Goal: Check status: Check status

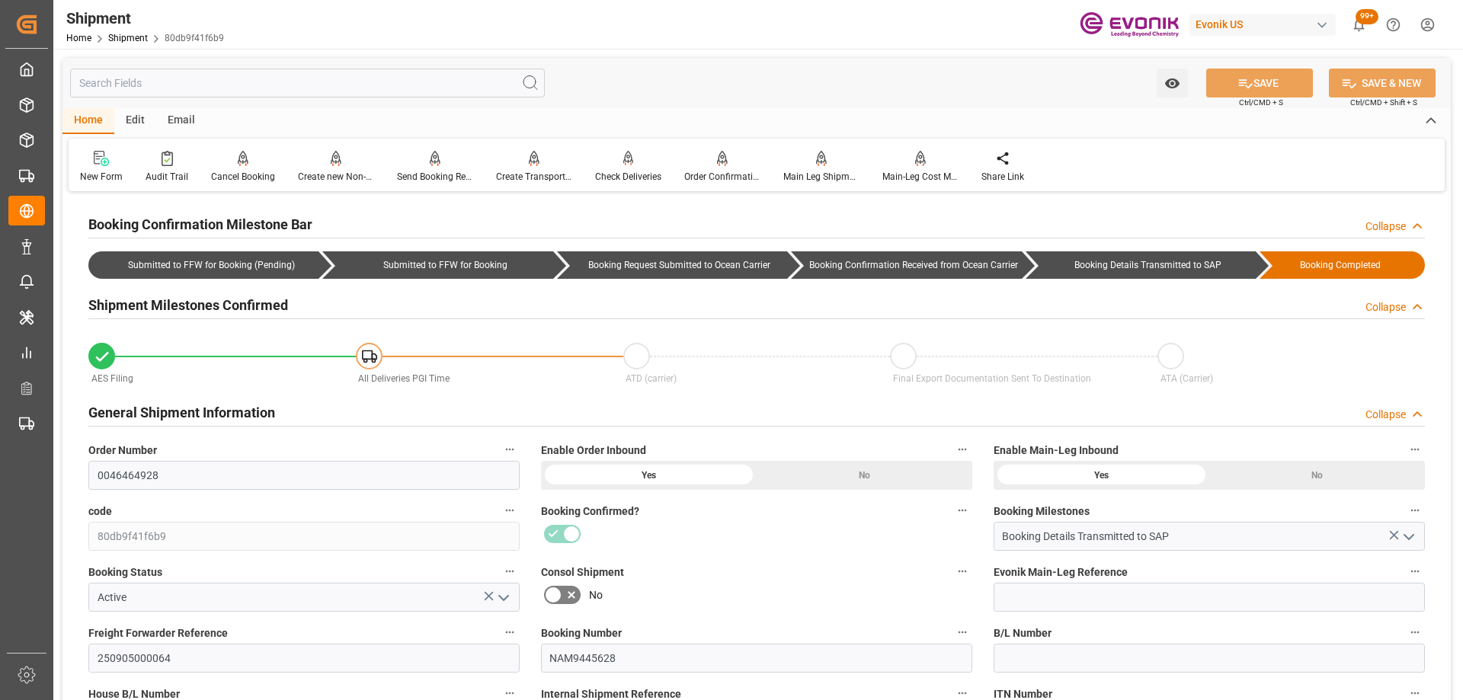
scroll to position [914, 0]
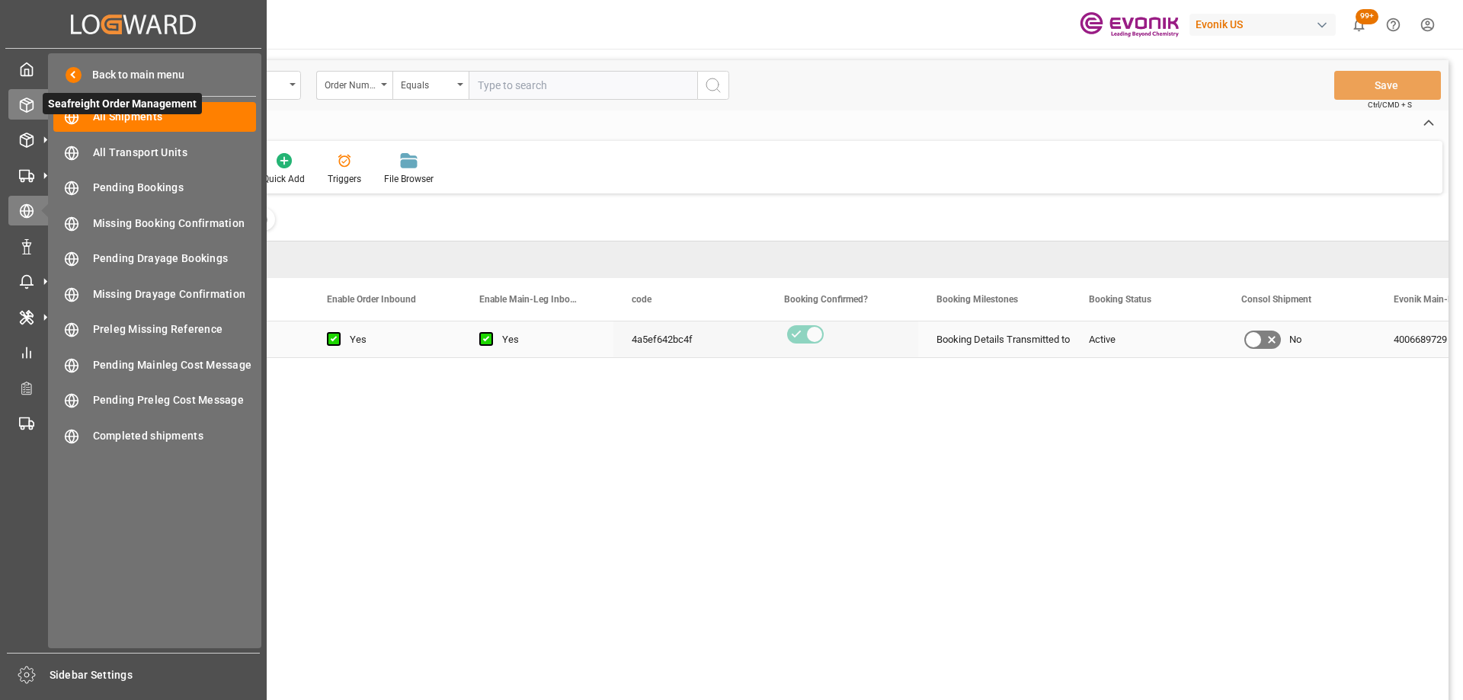
click at [24, 99] on icon at bounding box center [27, 105] width 13 height 14
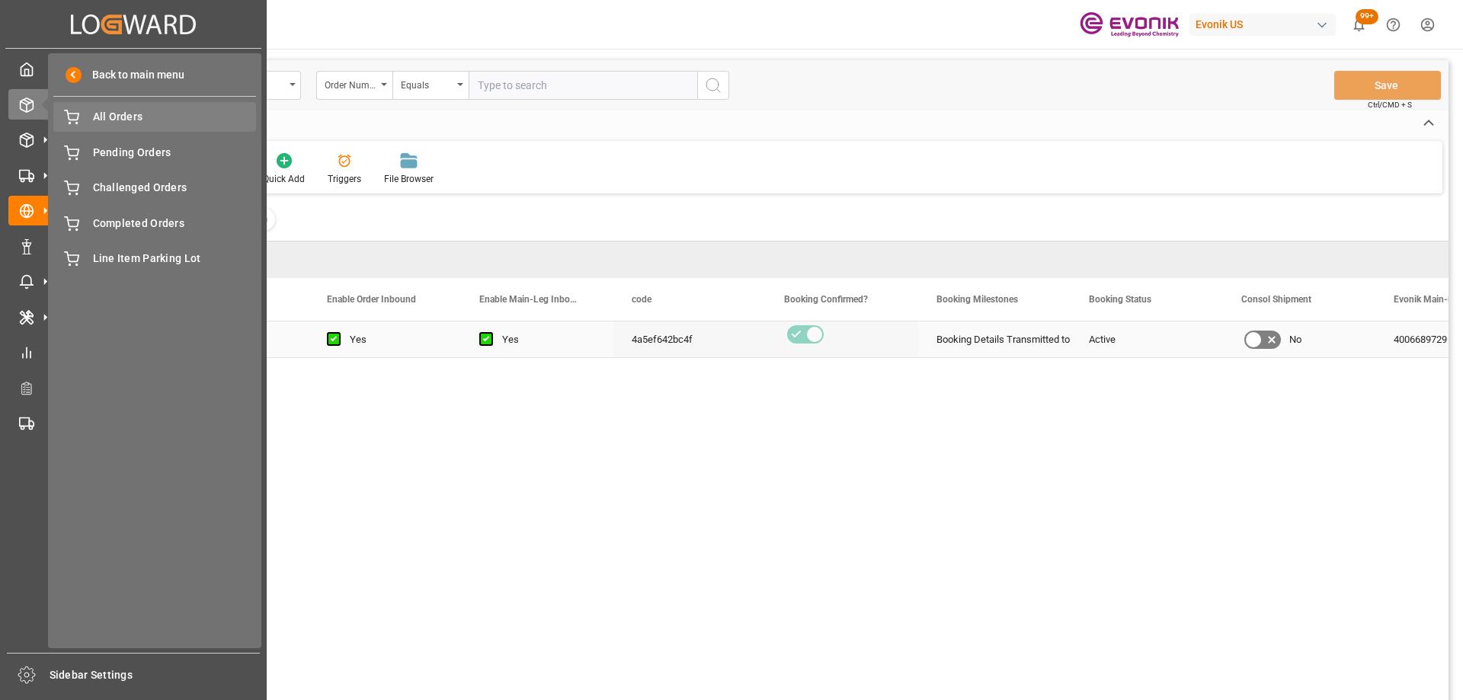
click at [113, 123] on span "All Orders" at bounding box center [175, 117] width 164 height 16
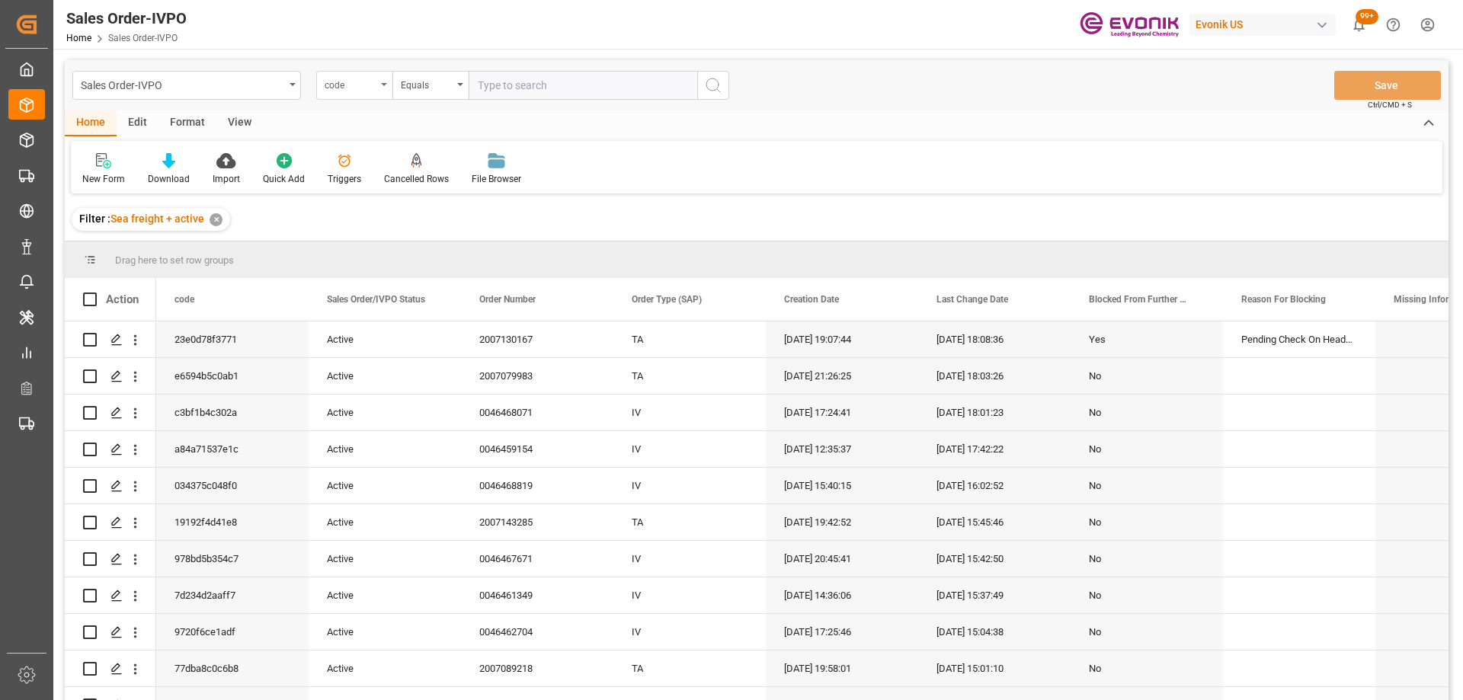
click at [385, 82] on div "code" at bounding box center [354, 85] width 76 height 29
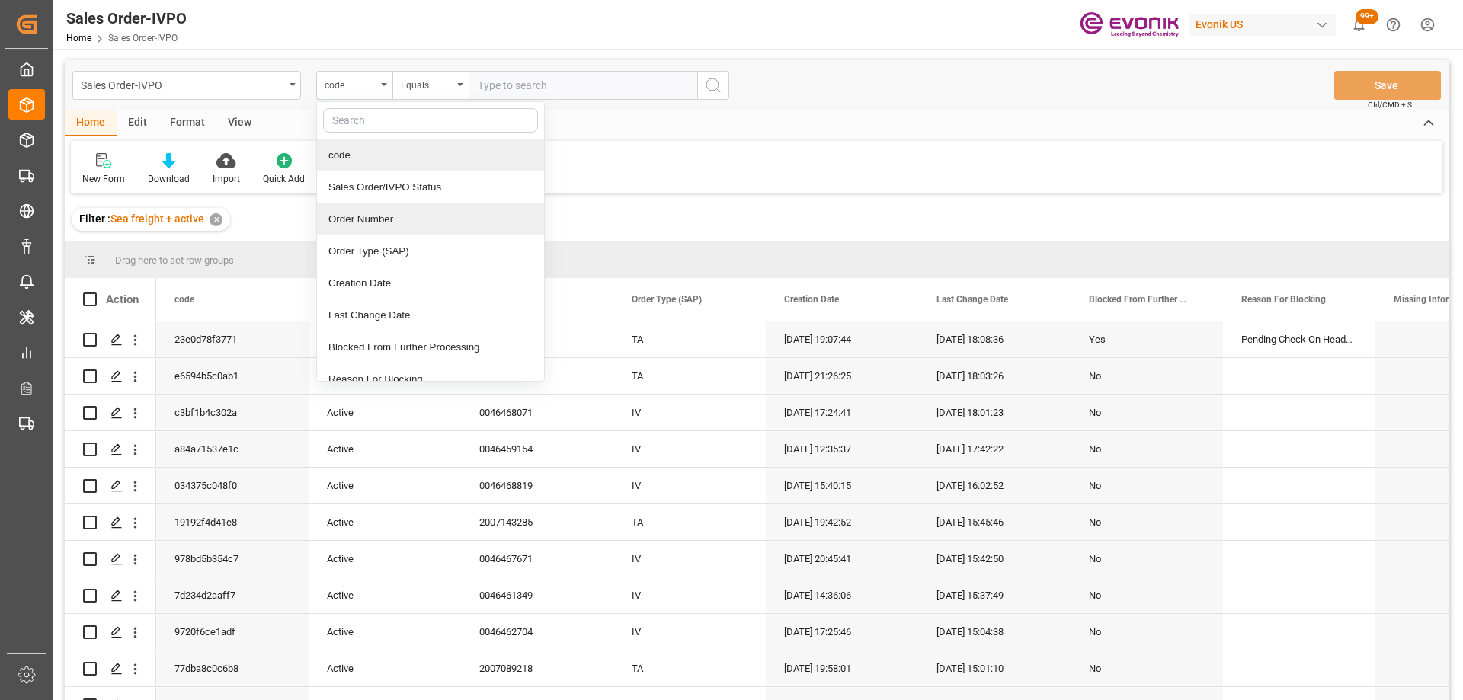
click at [389, 206] on div "Order Number" at bounding box center [430, 219] width 227 height 32
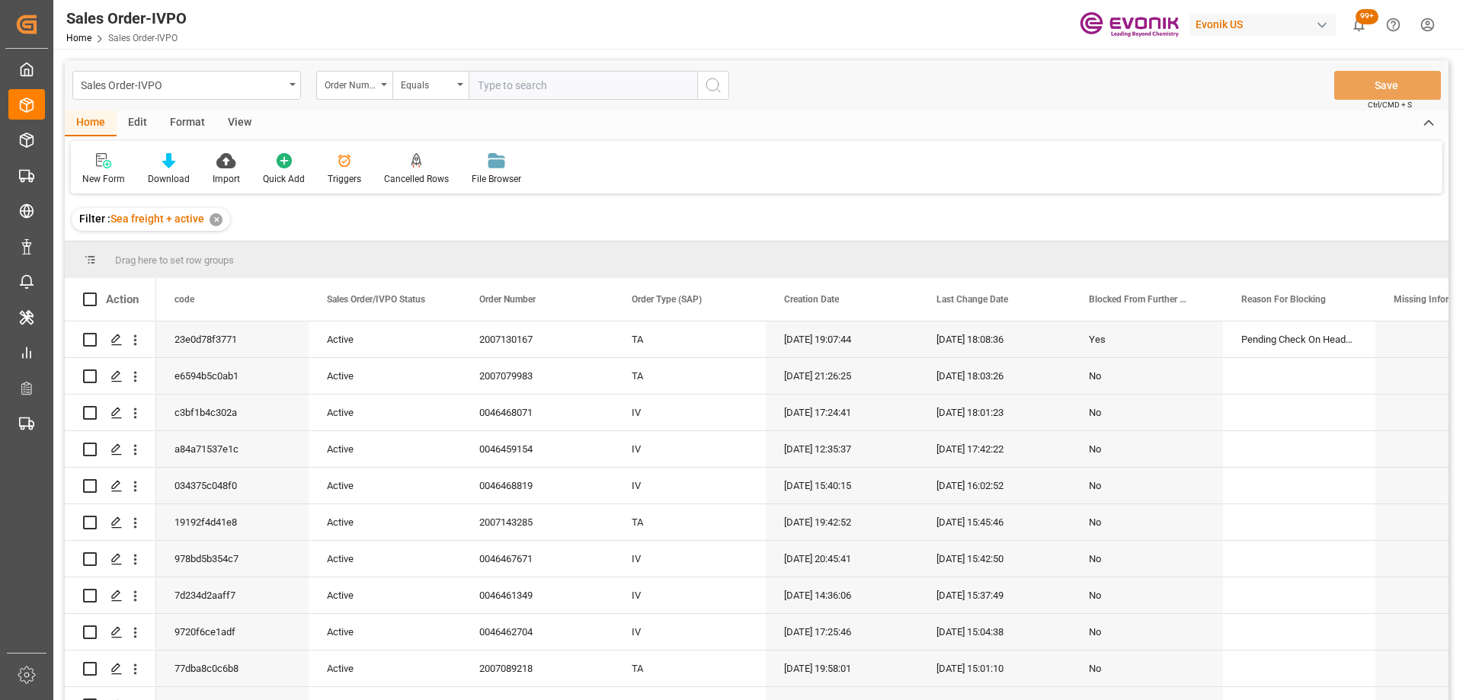
click at [509, 87] on input "text" at bounding box center [583, 85] width 229 height 29
